Goal: Transaction & Acquisition: Obtain resource

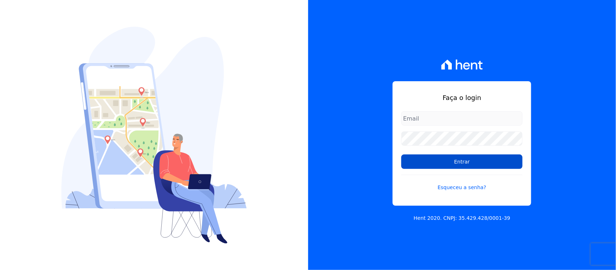
type input "nilda.moura@twtgrupo.com"
click at [445, 165] on input "Entrar" at bounding box center [462, 162] width 121 height 14
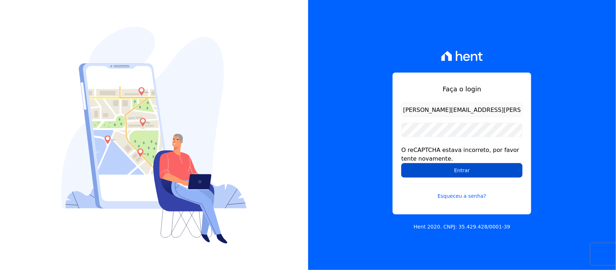
click at [445, 170] on input "Entrar" at bounding box center [462, 170] width 121 height 14
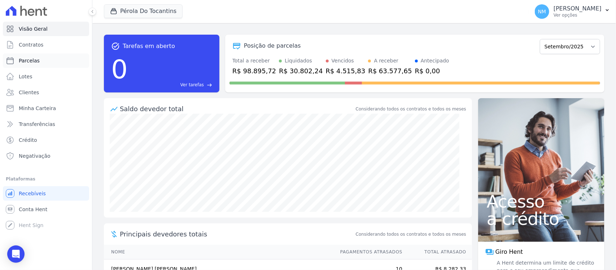
click at [46, 62] on link "Parcelas" at bounding box center [46, 60] width 86 height 14
select select
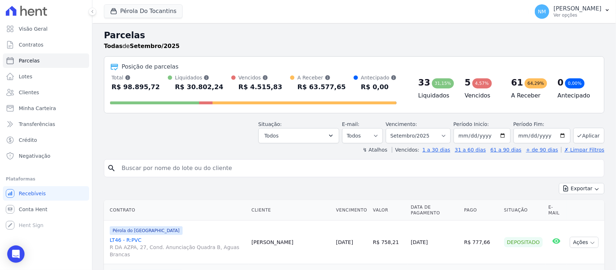
click at [142, 166] on input "search" at bounding box center [359, 168] width 484 height 14
type input "viviane"
select select
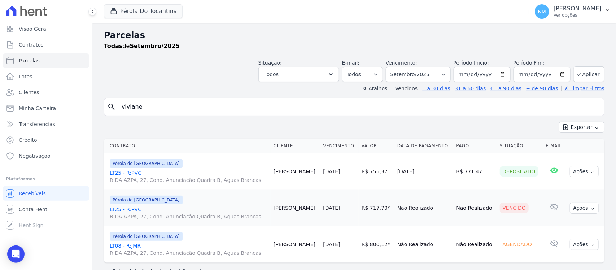
drag, startPoint x: 134, startPoint y: 171, endPoint x: 161, endPoint y: 158, distance: 30.2
click at [134, 171] on link "LT25 - R:PVC R DA AZPA, 27, Cond. Anunciação Quadra B, Aguas Brancas" at bounding box center [189, 176] width 158 height 14
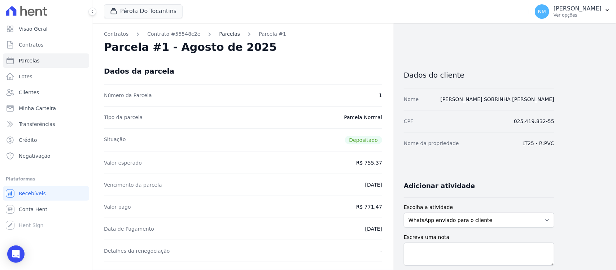
click at [223, 33] on link "Parcelas" at bounding box center [229, 34] width 21 height 8
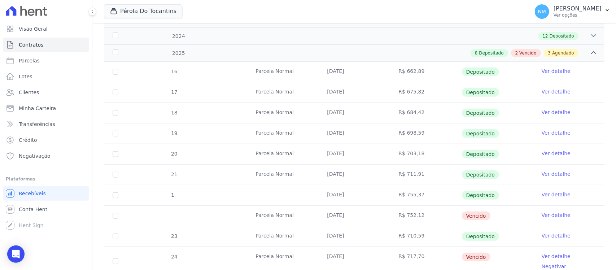
scroll to position [181, 0]
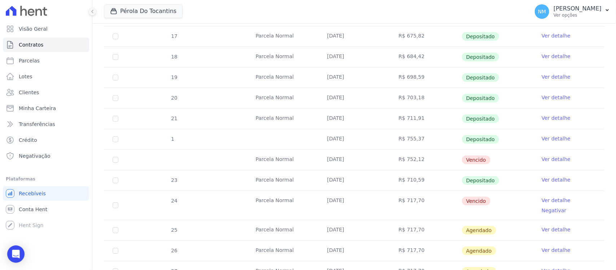
click at [542, 202] on link "Ver detalhe" at bounding box center [556, 200] width 29 height 7
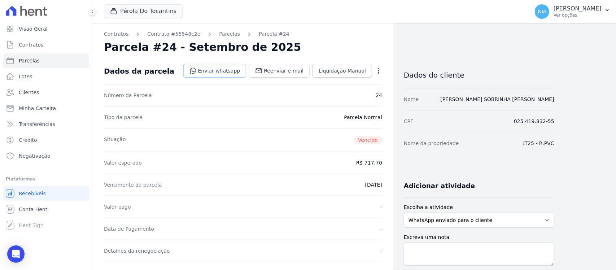
click at [228, 70] on link "Enviar whatsapp" at bounding box center [214, 71] width 63 height 14
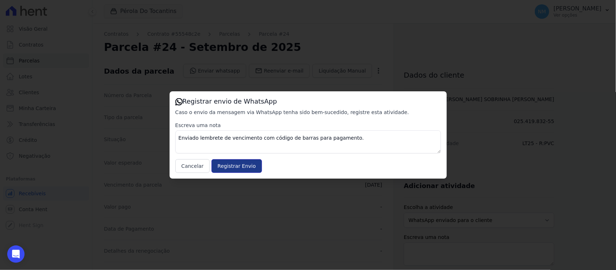
click at [237, 168] on input "Registrar Envio" at bounding box center [237, 166] width 51 height 14
click at [192, 163] on button "Cancelar" at bounding box center [193, 166] width 35 height 14
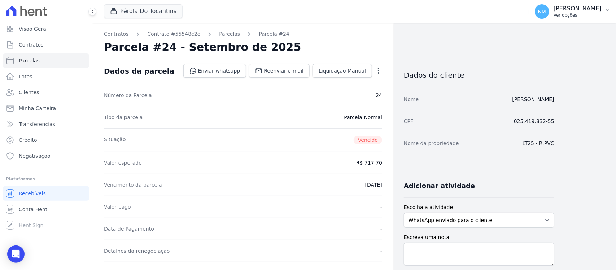
click at [604, 8] on button "NM Nilda Moura Ver opções" at bounding box center [572, 11] width 87 height 20
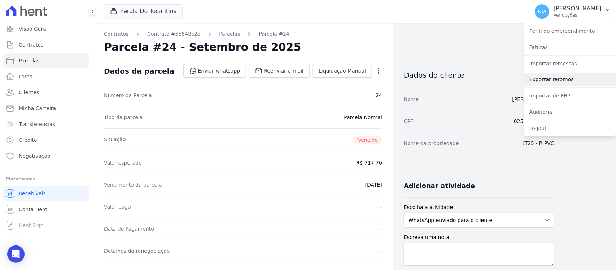
click at [542, 79] on link "Exportar retornos" at bounding box center [570, 79] width 92 height 13
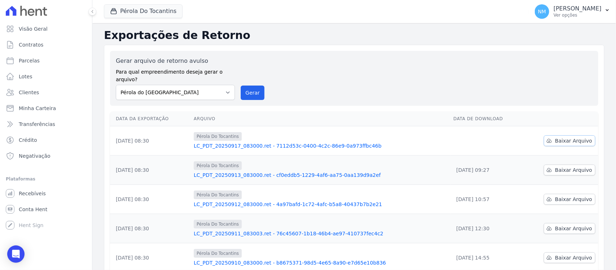
click at [550, 135] on link "Baixar Arquivo" at bounding box center [570, 140] width 52 height 11
click at [140, 10] on button "Pérola Do Tocantins" at bounding box center [143, 11] width 79 height 14
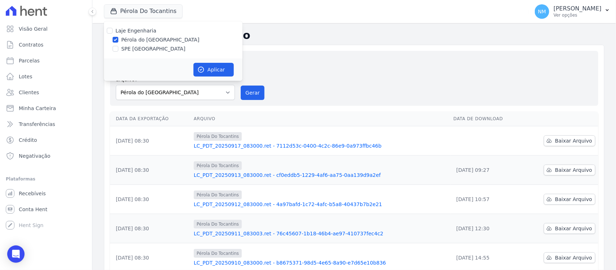
click at [152, 48] on label "SPE [GEOGRAPHIC_DATA]" at bounding box center [153, 49] width 64 height 8
click at [118, 48] on input "SPE [GEOGRAPHIC_DATA]" at bounding box center [116, 49] width 6 height 6
checkbox input "true"
click at [152, 42] on label "Pérola do [GEOGRAPHIC_DATA]" at bounding box center [160, 40] width 78 height 8
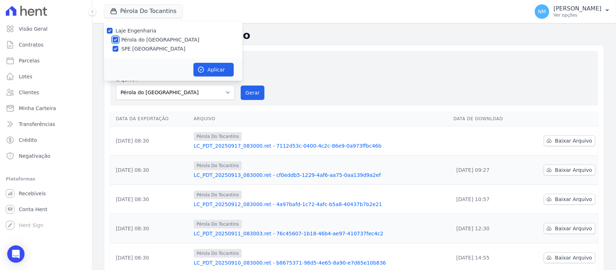
click at [118, 42] on input "Pérola do [GEOGRAPHIC_DATA]" at bounding box center [116, 40] width 6 height 6
checkbox input "false"
drag, startPoint x: 212, startPoint y: 69, endPoint x: 318, endPoint y: 82, distance: 106.6
click at [217, 69] on button "Aplicar" at bounding box center [214, 70] width 40 height 14
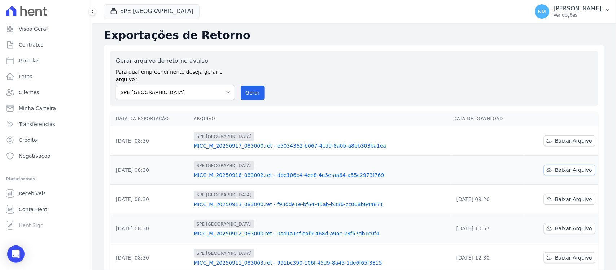
click at [557, 166] on span "Baixar Arquivo" at bounding box center [573, 169] width 37 height 7
click at [566, 137] on span "Baixar Arquivo" at bounding box center [573, 140] width 37 height 7
select select "74c07151-993f-4351-97ef-4034bad78f54"
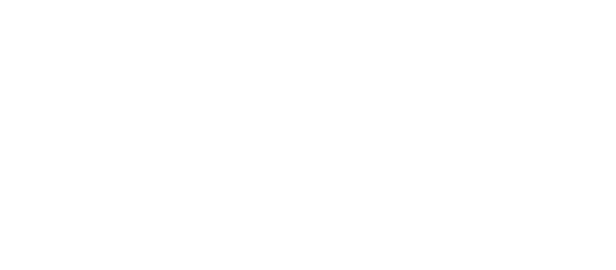
select select "74c07151-993f-4351-97ef-4034bad78f54"
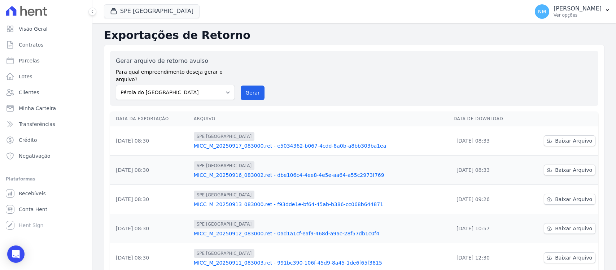
select select "74c07151-993f-4351-97ef-4034bad78f54"
